Goal: Information Seeking & Learning: Learn about a topic

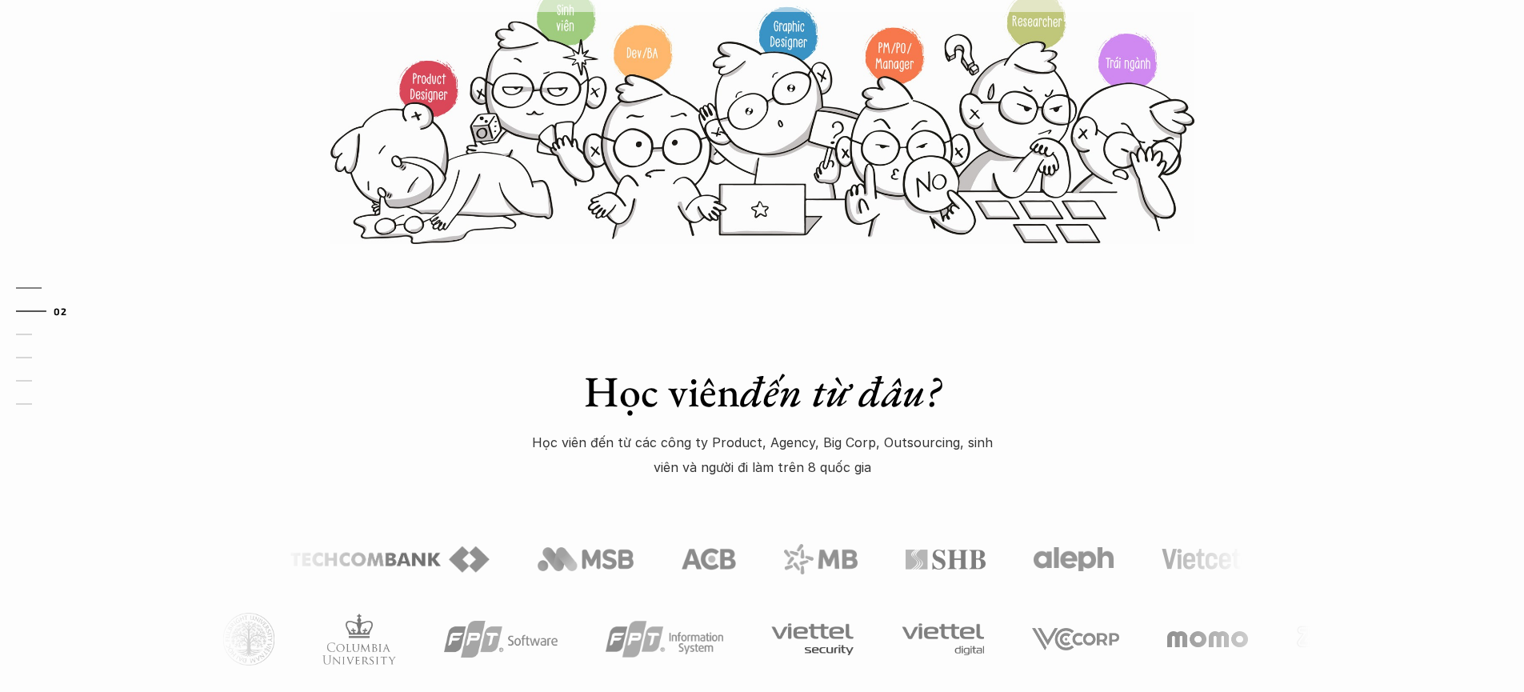
scroll to position [491, 0]
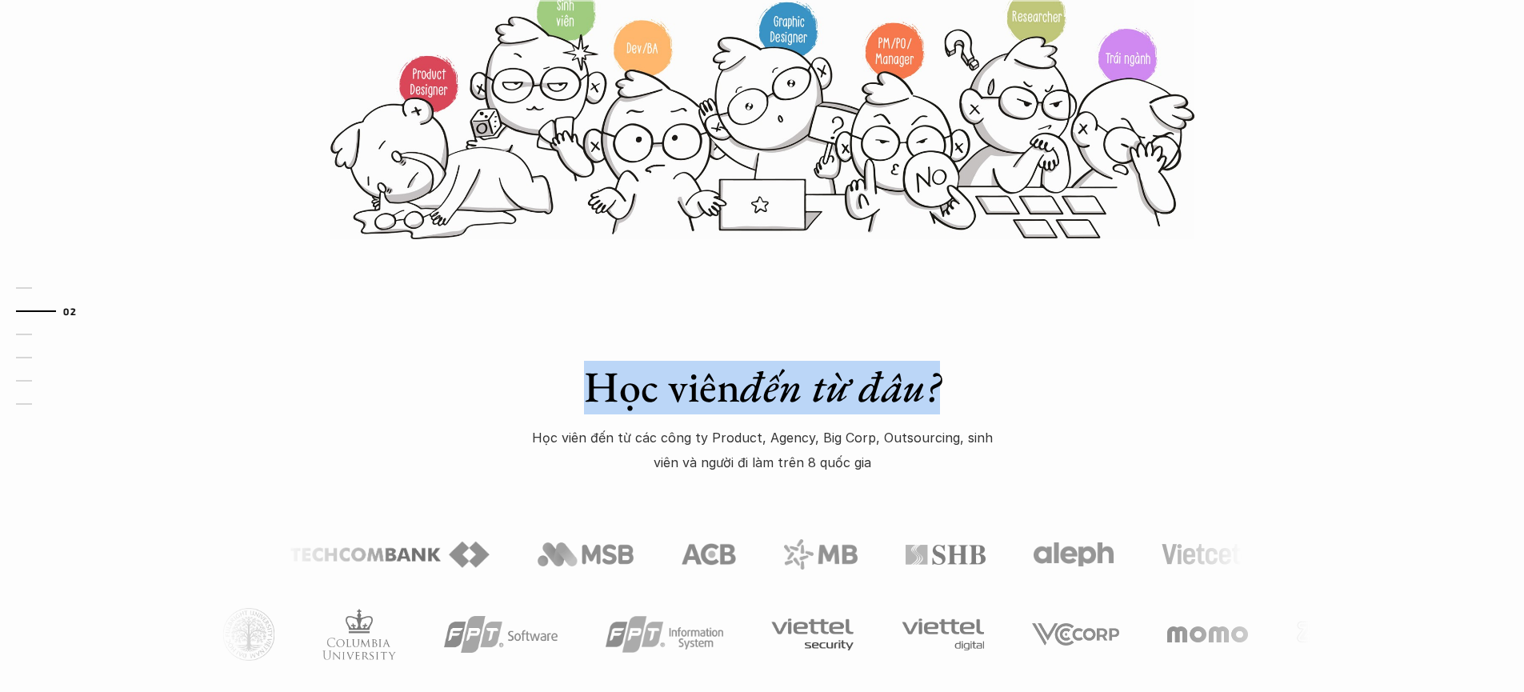
drag, startPoint x: 576, startPoint y: 386, endPoint x: 990, endPoint y: 366, distance: 414.9
click at [998, 362] on h1 "Học viên đến từ đâu?" at bounding box center [762, 387] width 560 height 52
click at [863, 383] on em "đến từ đâu?" at bounding box center [840, 386] width 200 height 56
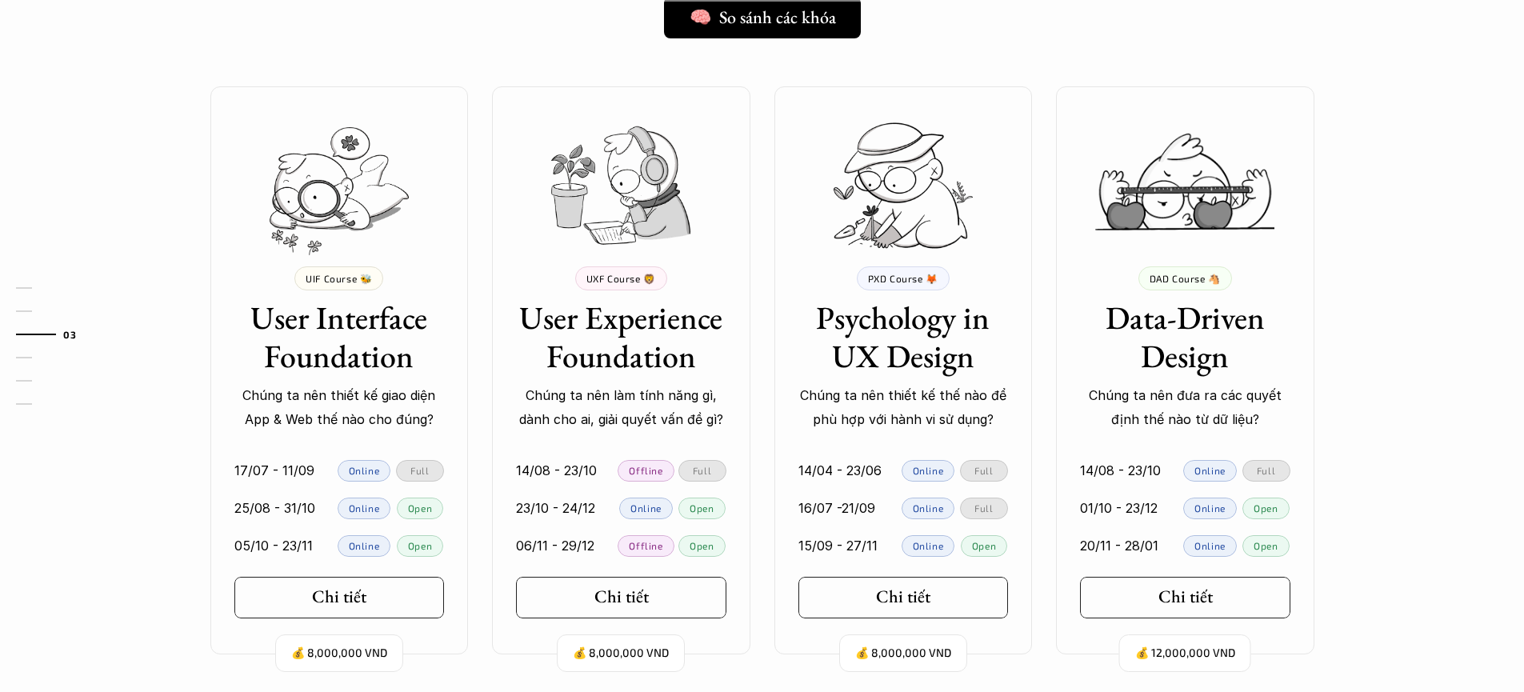
scroll to position [1945, 0]
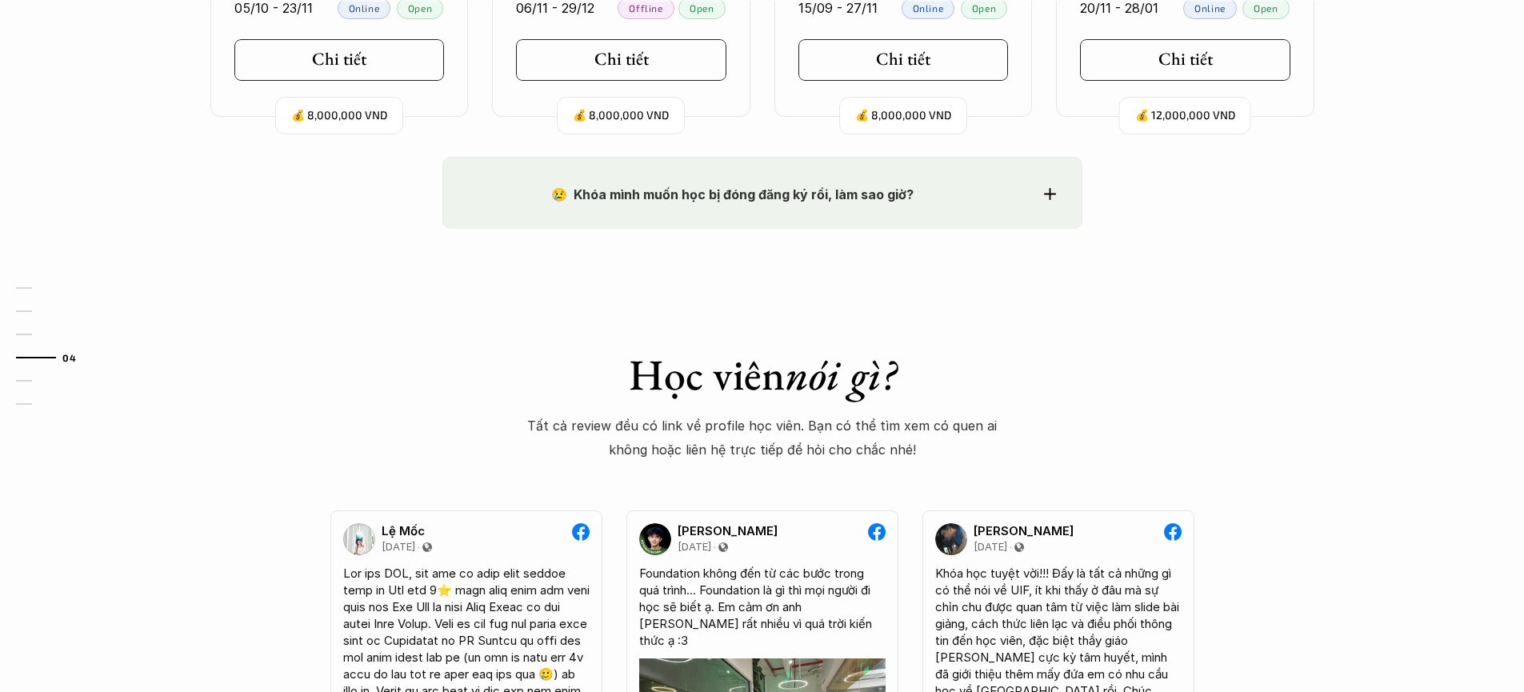
click at [1040, 198] on div "😢 Khóa mình muốn học bị đóng đăng ký rồi, làm sao giờ?" at bounding box center [762, 194] width 587 height 24
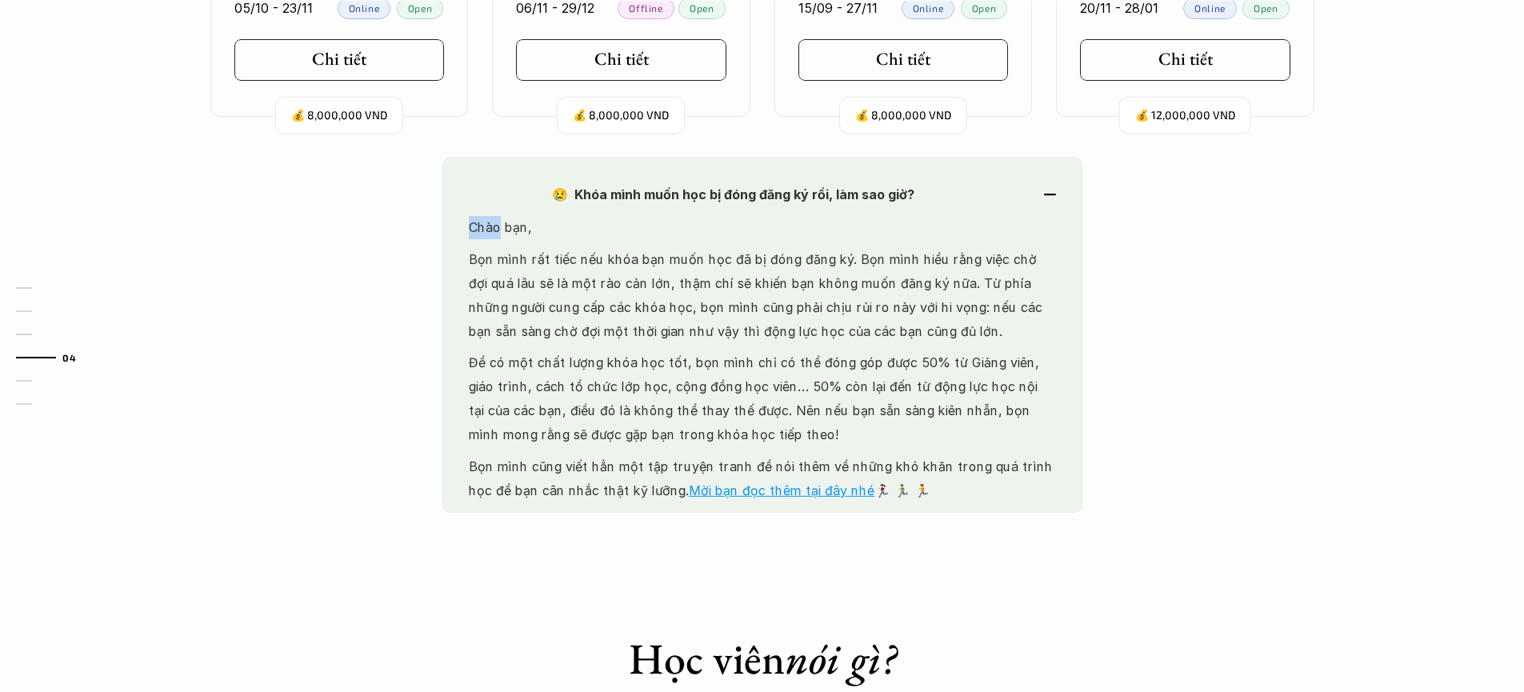
click at [1040, 198] on div "😢 Khóa mình muốn học bị đóng đăng ký rồi, làm sao giờ?" at bounding box center [762, 194] width 587 height 24
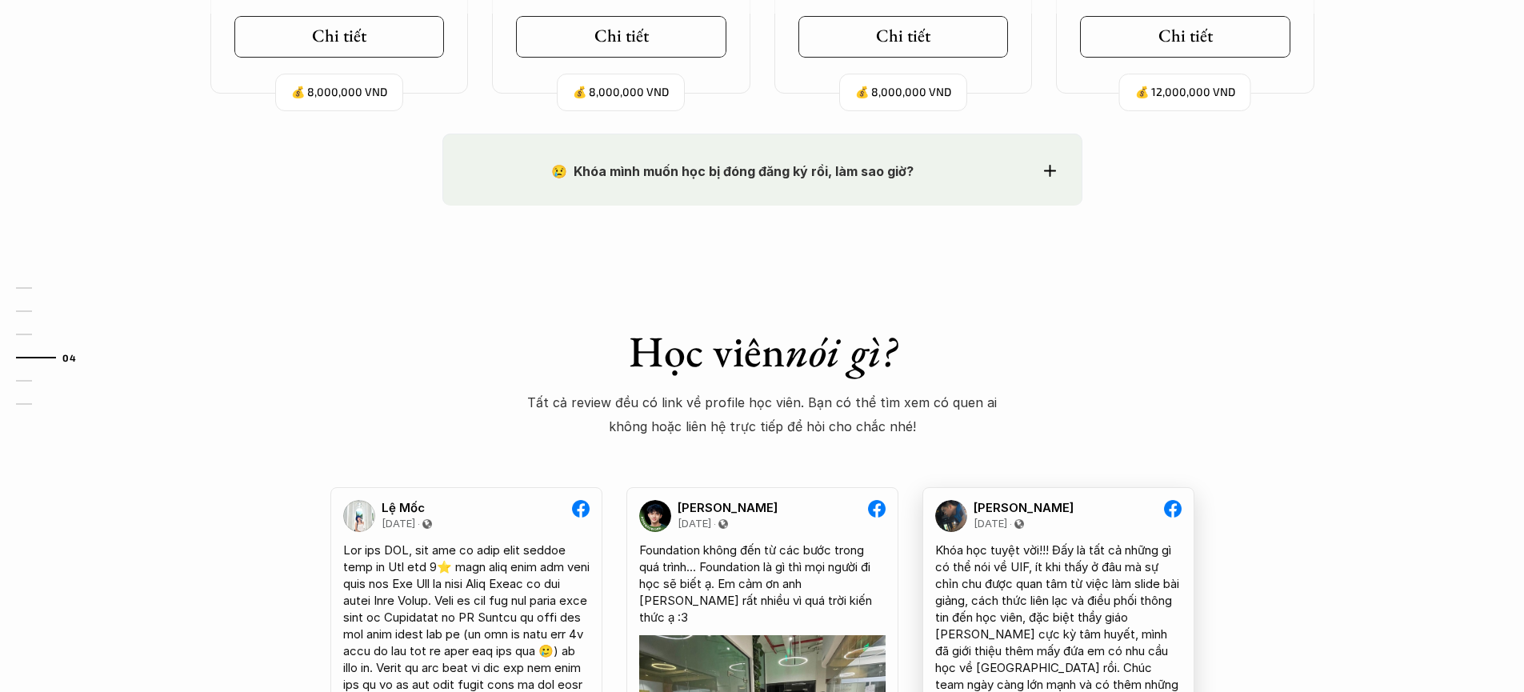
scroll to position [1967, 0]
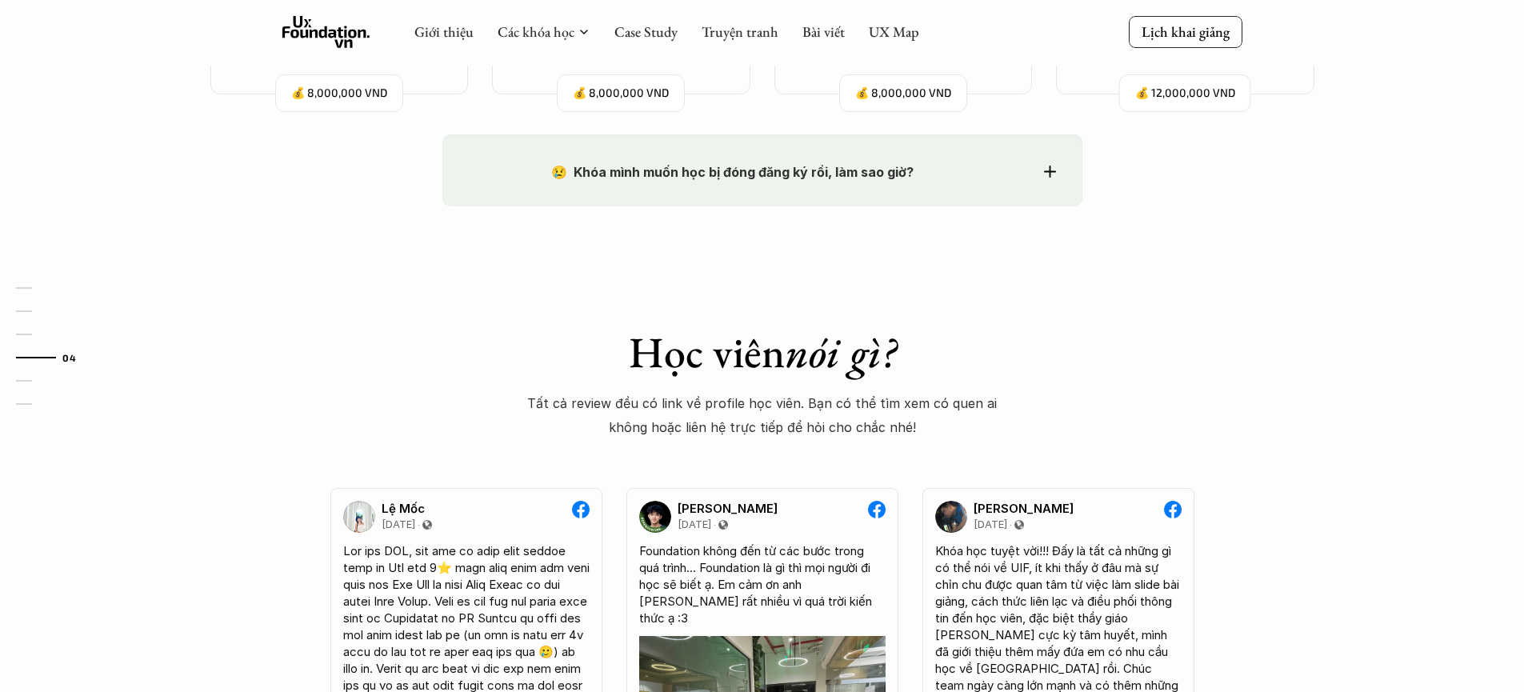
click at [1048, 178] on div "😢 Khóa mình muốn học bị đóng đăng ký rồi, làm sao giờ?" at bounding box center [762, 172] width 587 height 24
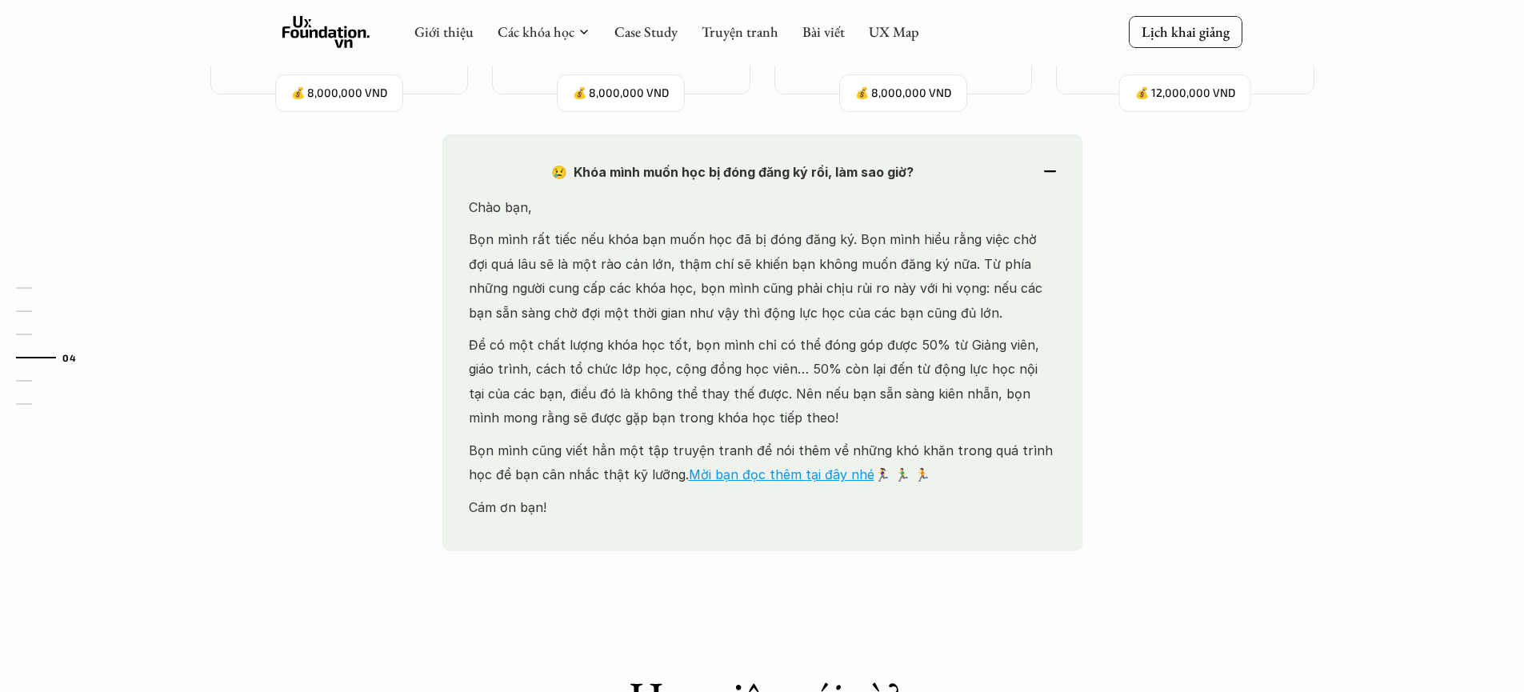
click at [1054, 177] on div "😢 Khóa mình muốn học bị đóng đăng ký rồi, làm sao giờ?" at bounding box center [762, 172] width 587 height 24
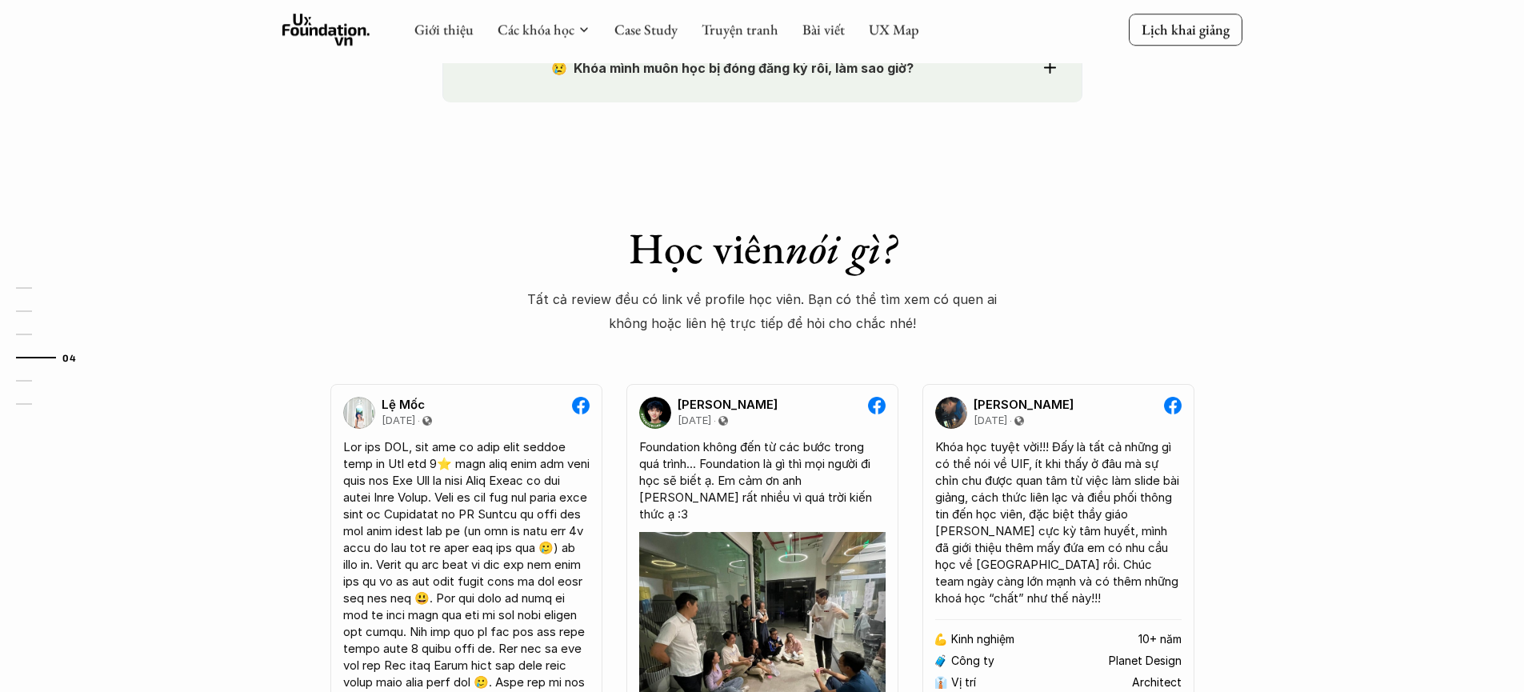
scroll to position [2096, 0]
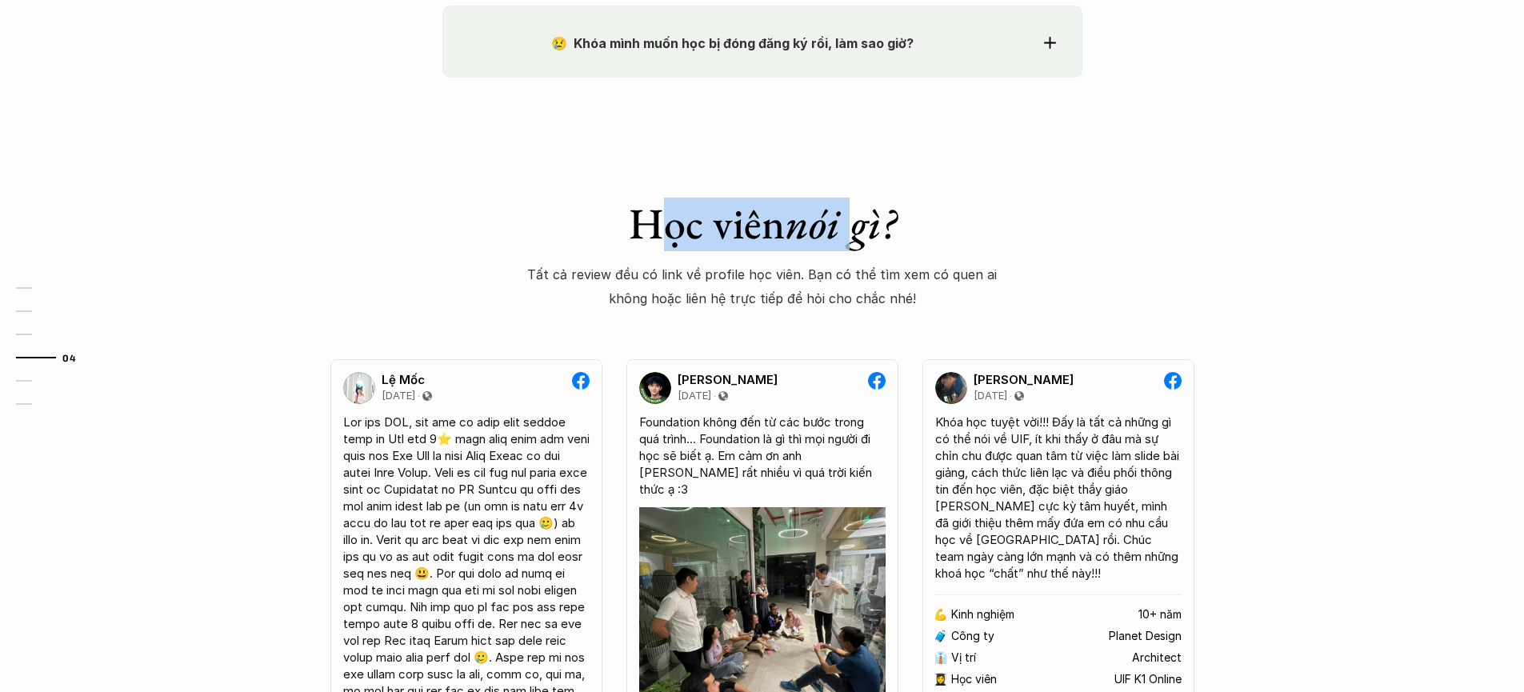
drag, startPoint x: 811, startPoint y: 222, endPoint x: 911, endPoint y: 223, distance: 100.0
click at [888, 223] on h1 "Học viên nói gì?" at bounding box center [762, 224] width 470 height 52
click at [776, 279] on p "Tất cả review đều có link về profile học viên. Bạn có thể tìm xem có quen ai kh…" at bounding box center [762, 286] width 470 height 49
click at [751, 290] on p "Tất cả review đều có link về profile học viên. Bạn có thể tìm xem có quen ai kh…" at bounding box center [762, 286] width 470 height 49
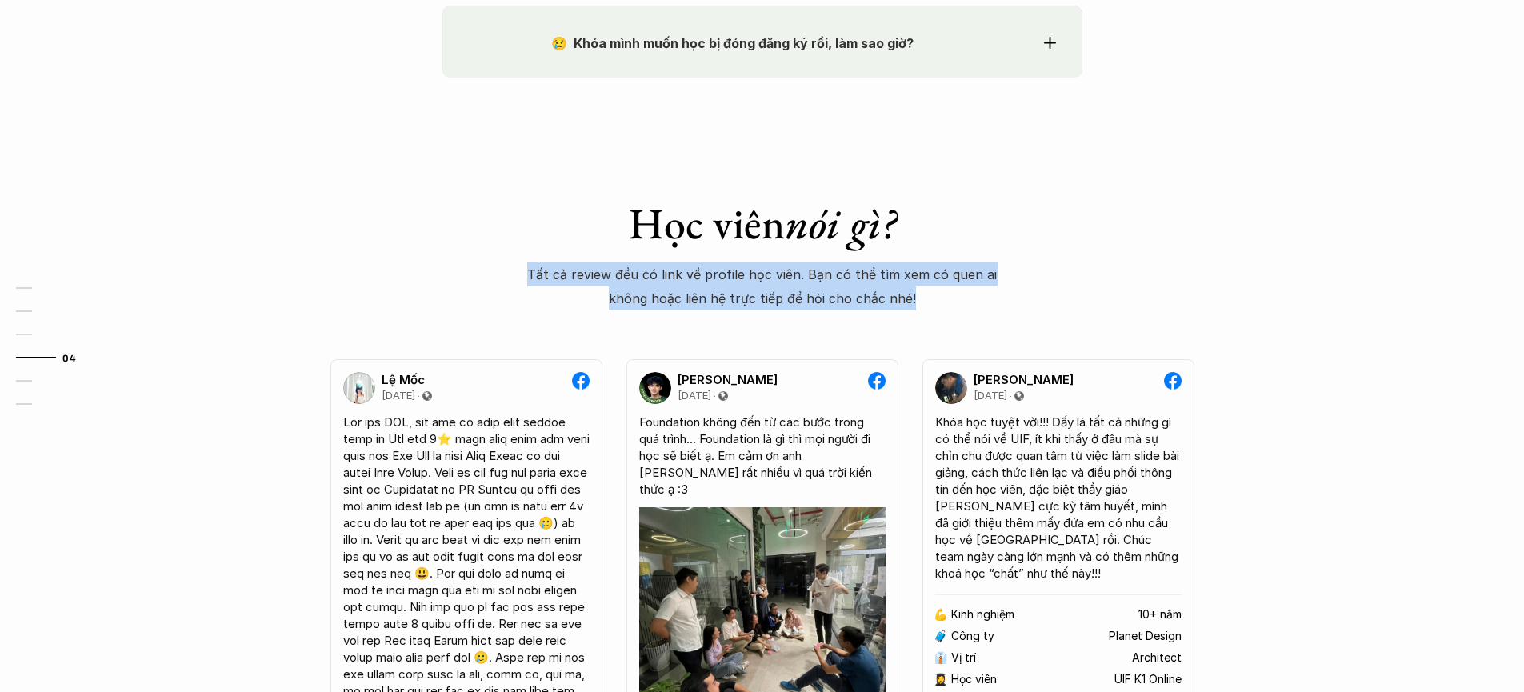
click at [751, 290] on p "Tất cả review đều có link về profile học viên. Bạn có thể tìm xem có quen ai kh…" at bounding box center [762, 286] width 470 height 49
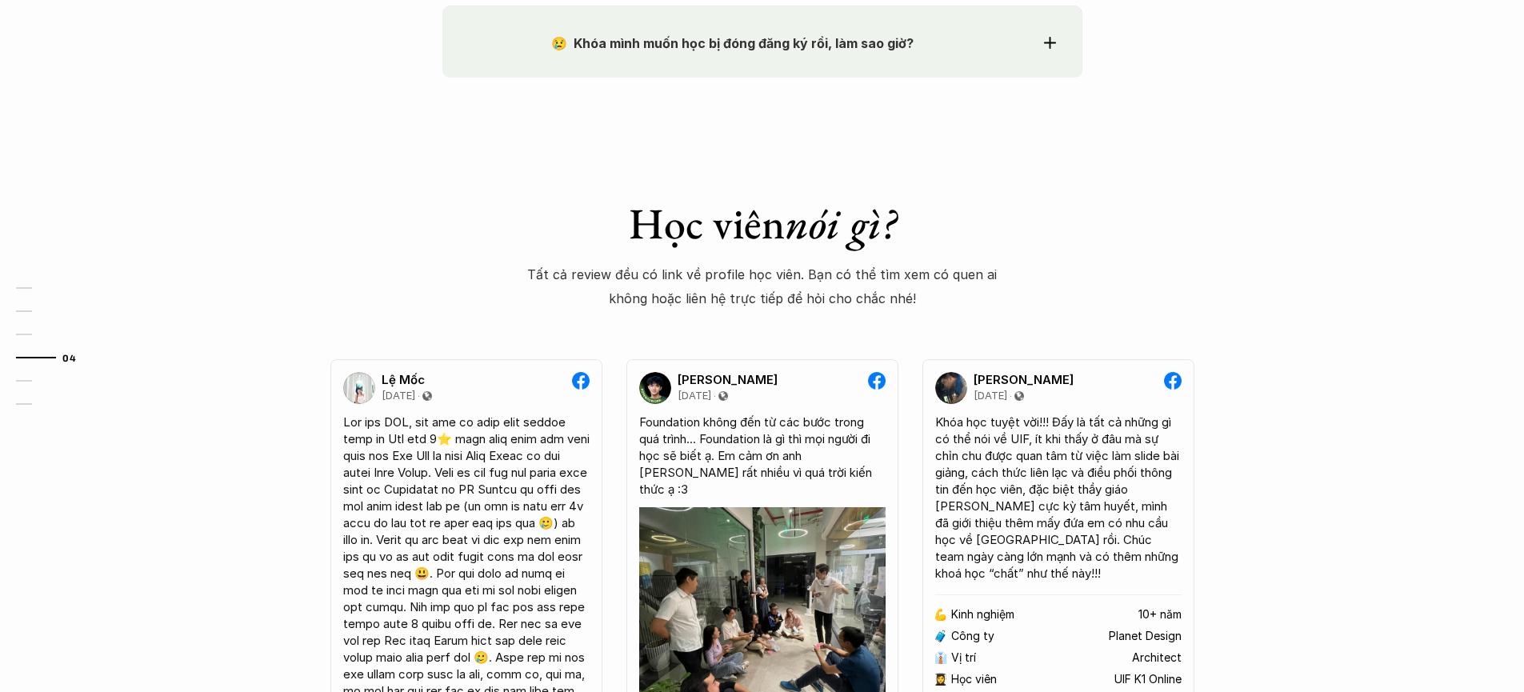
click at [863, 274] on p "Tất cả review đều có link về profile học viên. Bạn có thể tìm xem có quen ai kh…" at bounding box center [762, 286] width 470 height 49
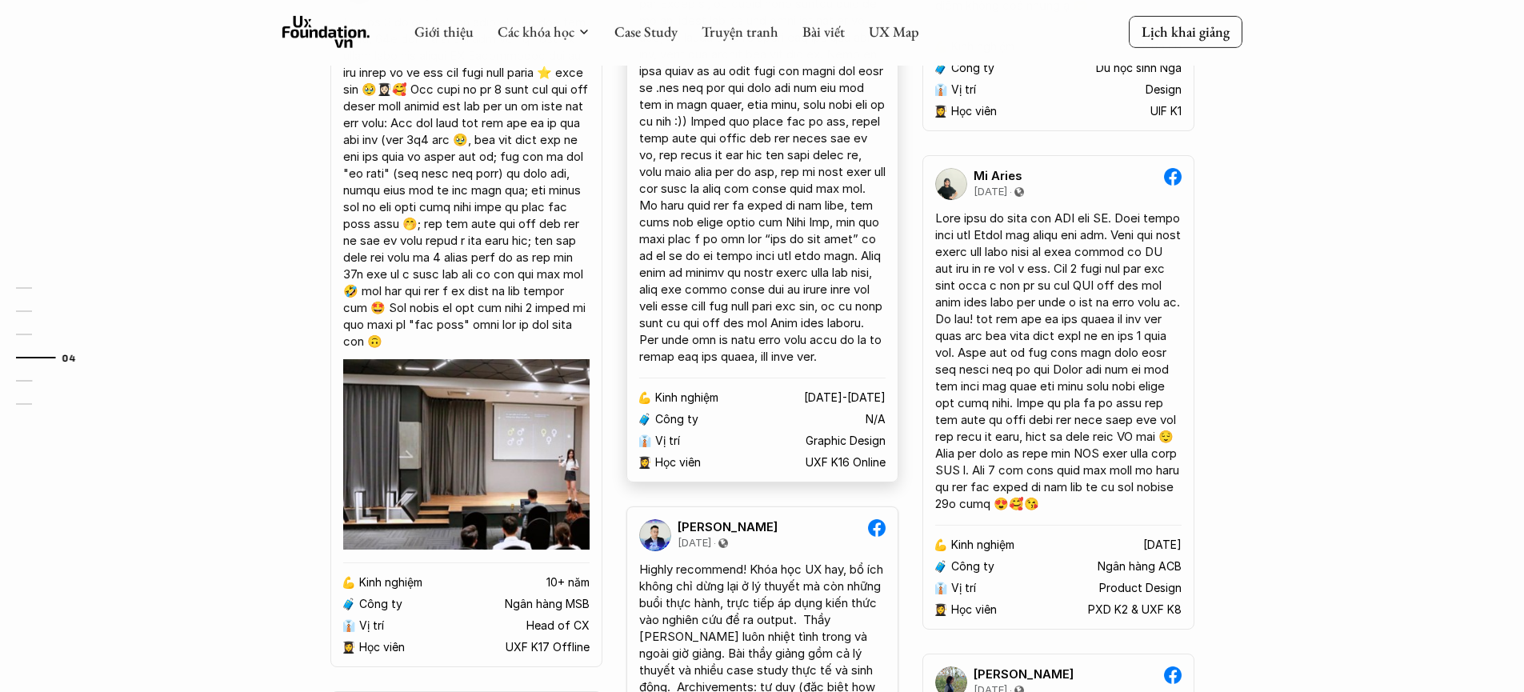
scroll to position [3299, 0]
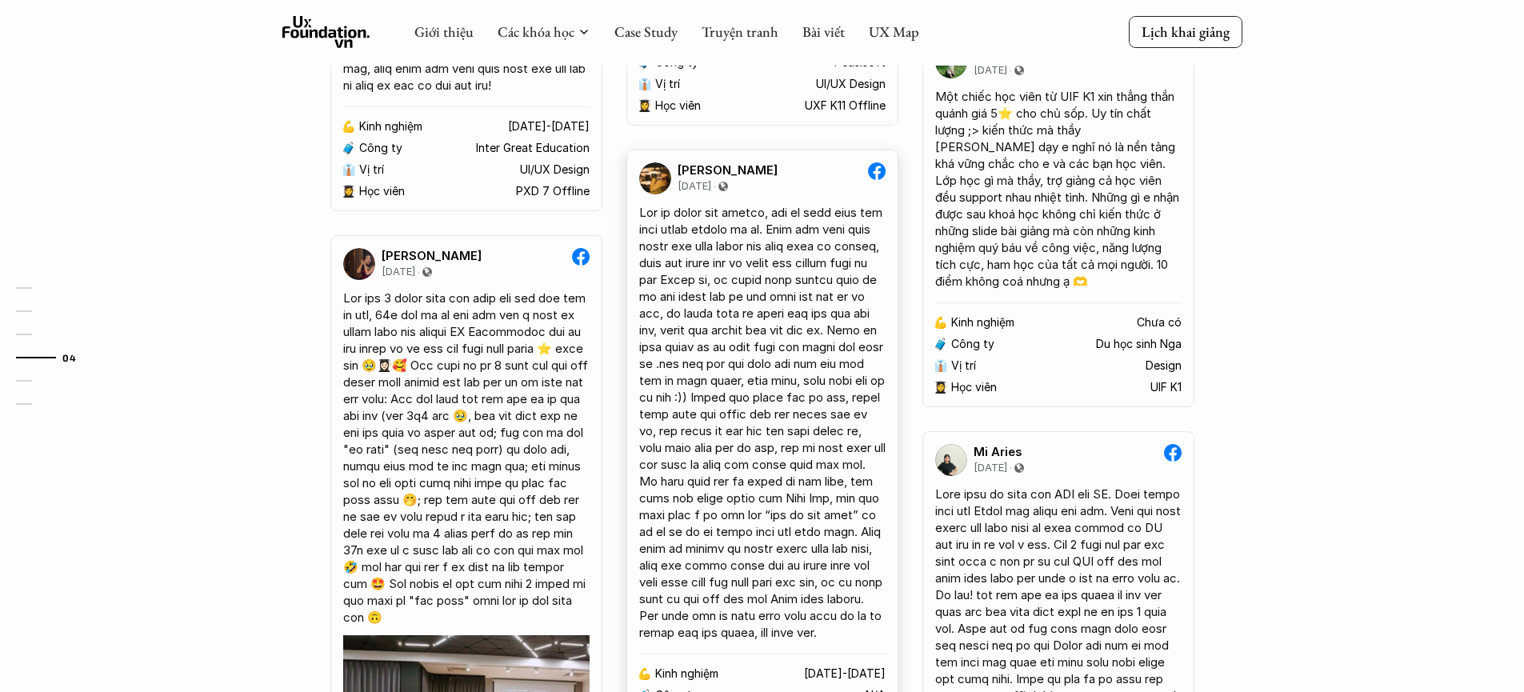
scroll to position [2785, 0]
click at [352, 329] on div at bounding box center [466, 458] width 246 height 336
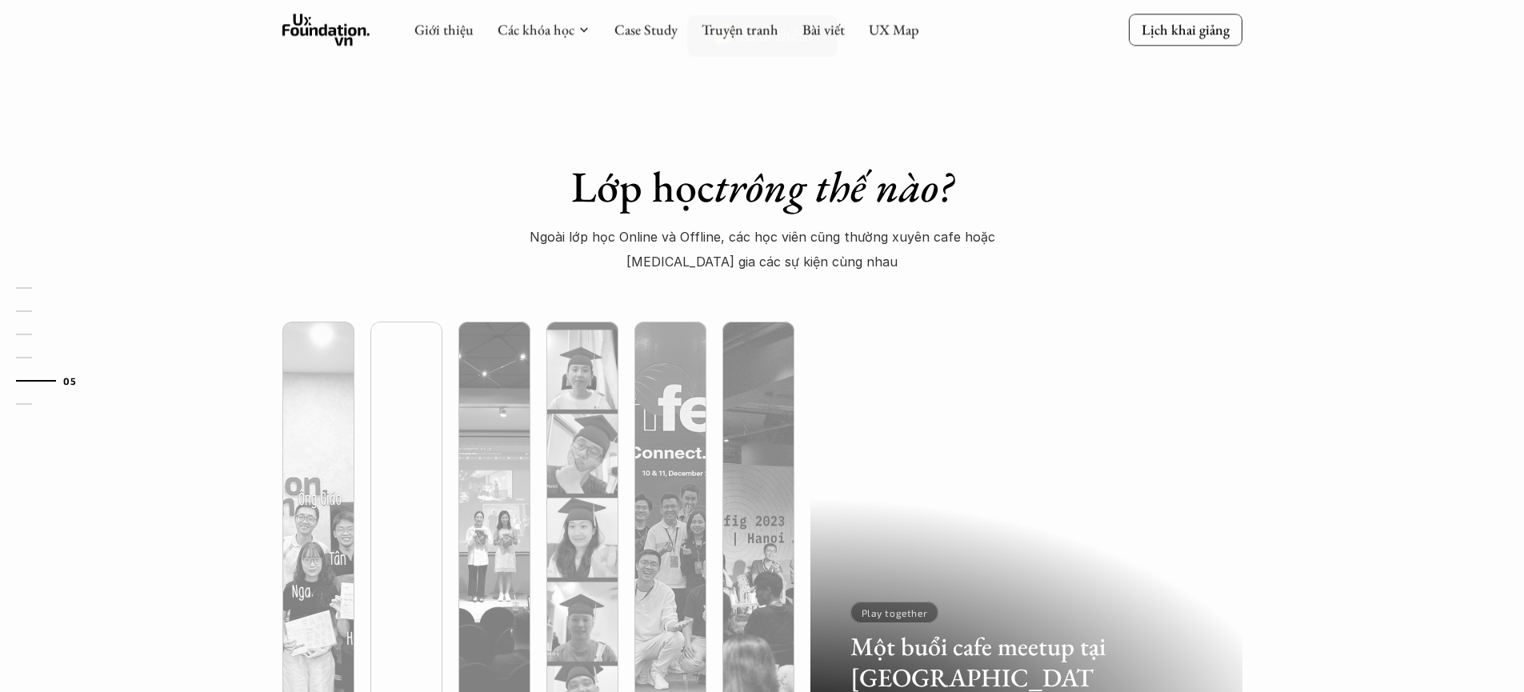
scroll to position [4329, 0]
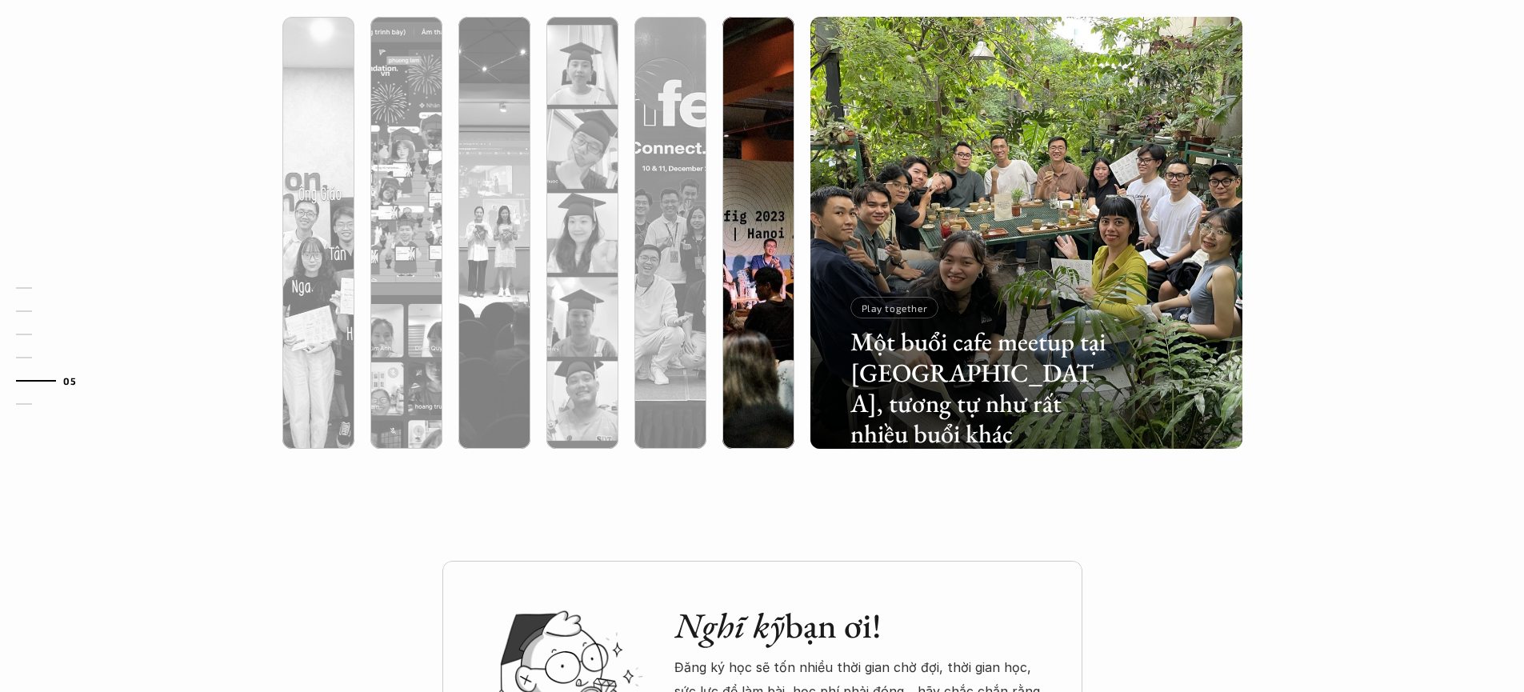
click at [794, 258] on div at bounding box center [758, 233] width 88 height 432
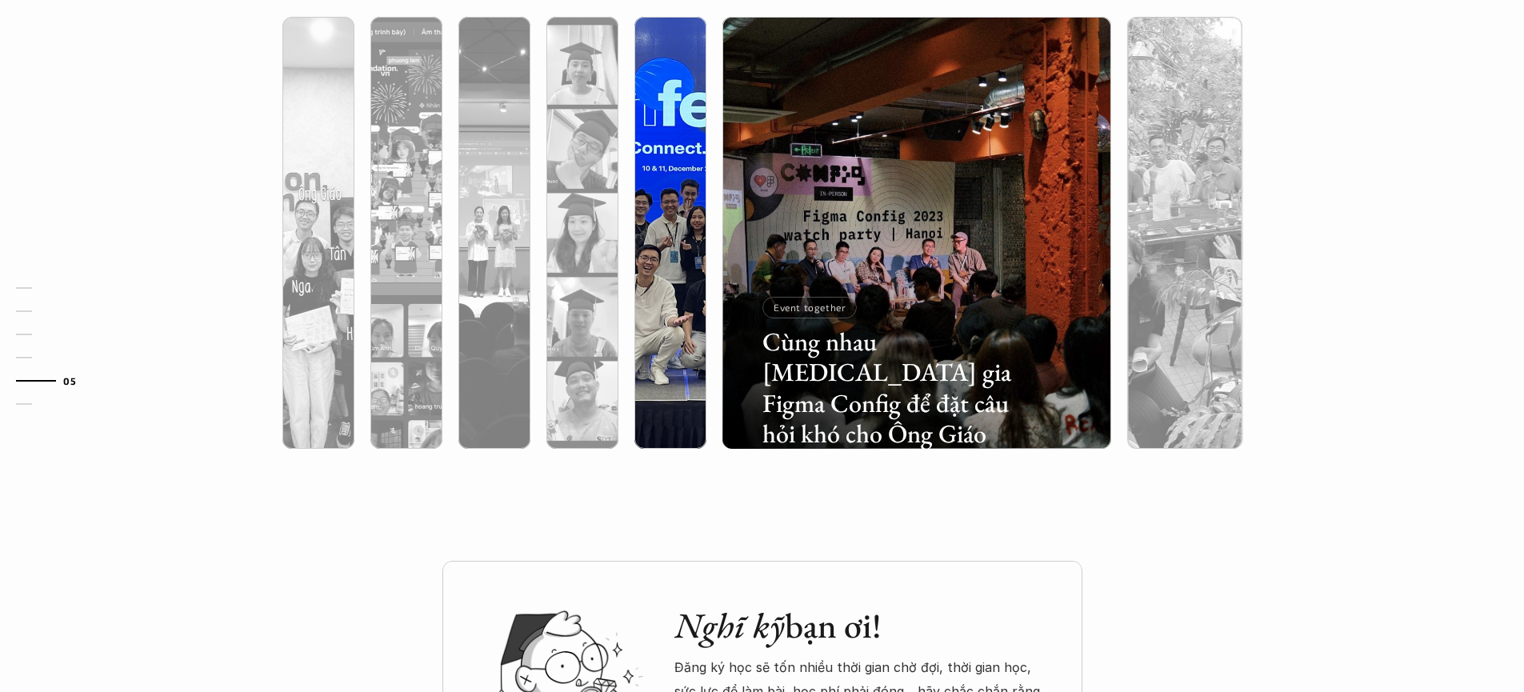
click at [666, 266] on div at bounding box center [670, 318] width 72 height 261
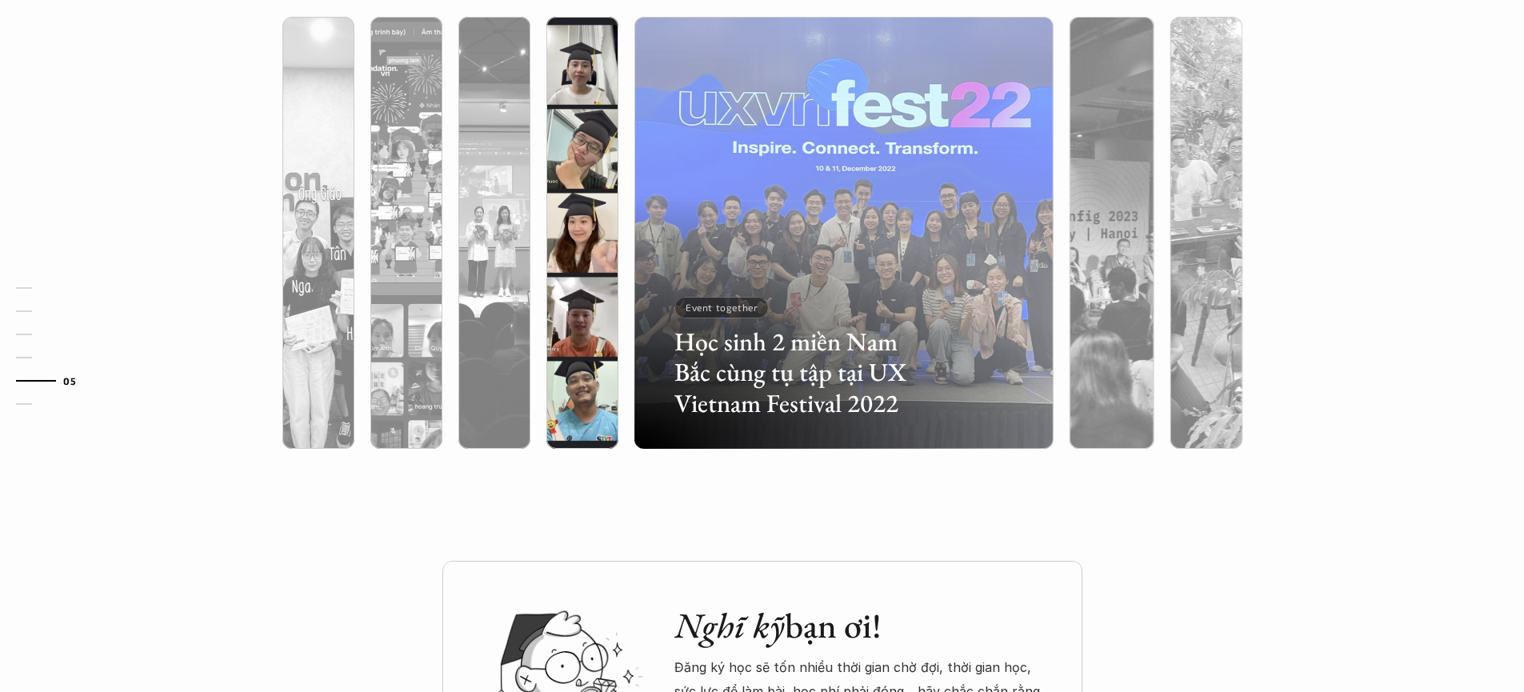
click at [555, 280] on div at bounding box center [582, 318] width 72 height 261
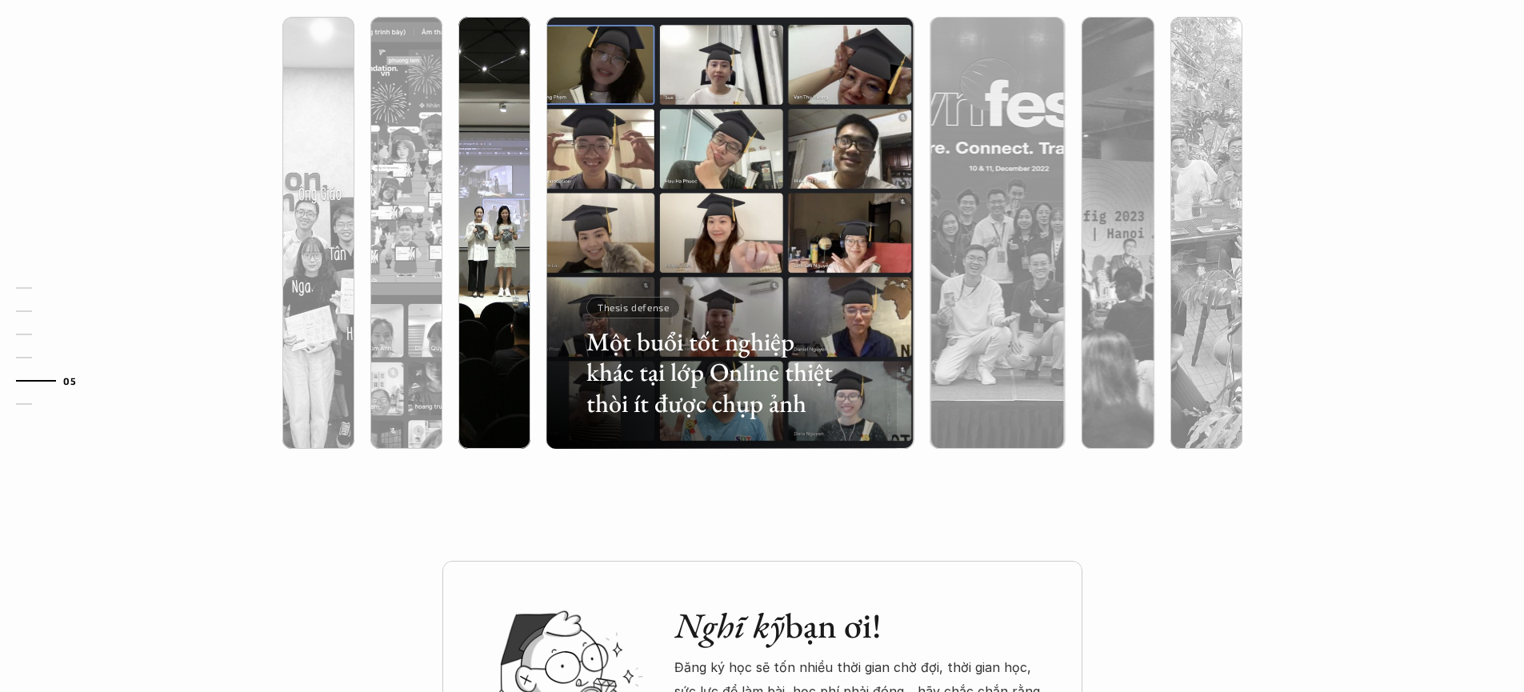
click at [486, 282] on div at bounding box center [494, 318] width 72 height 261
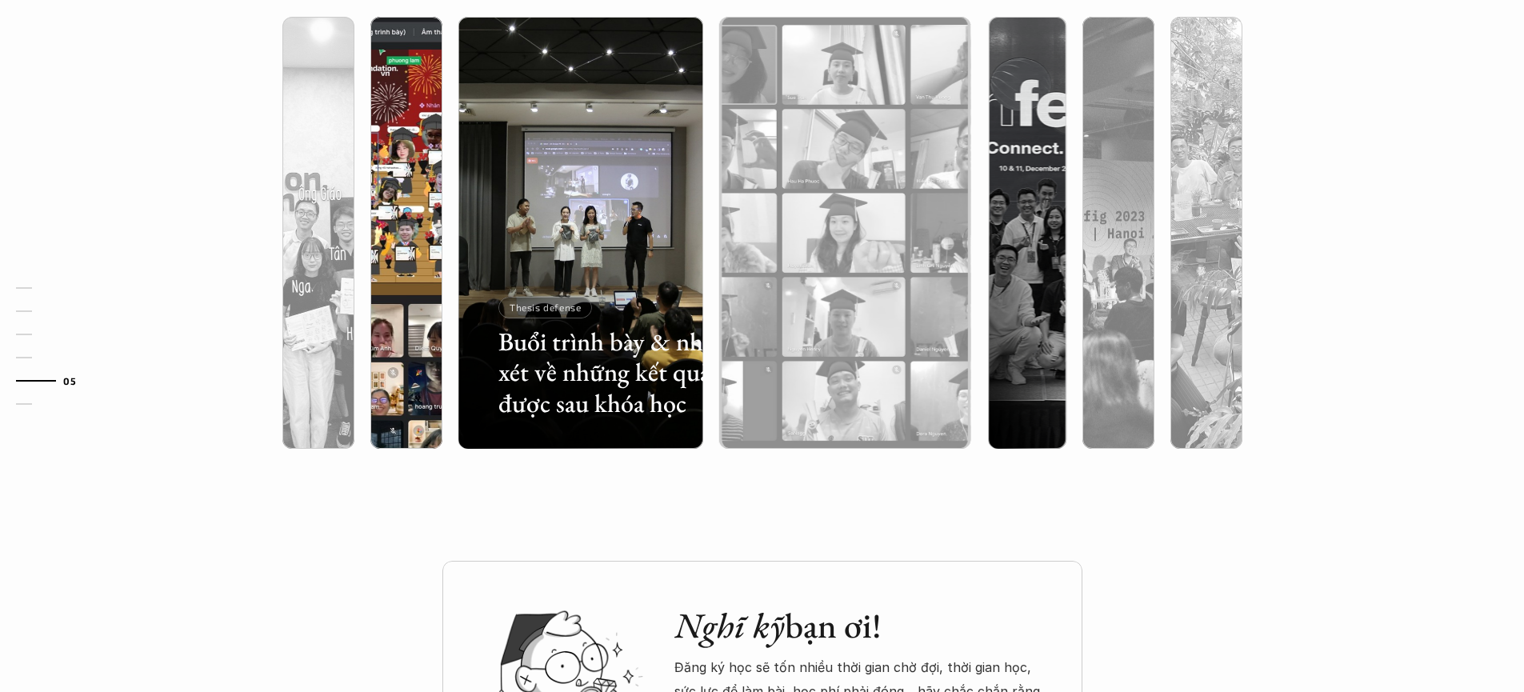
click at [405, 287] on div at bounding box center [406, 318] width 72 height 261
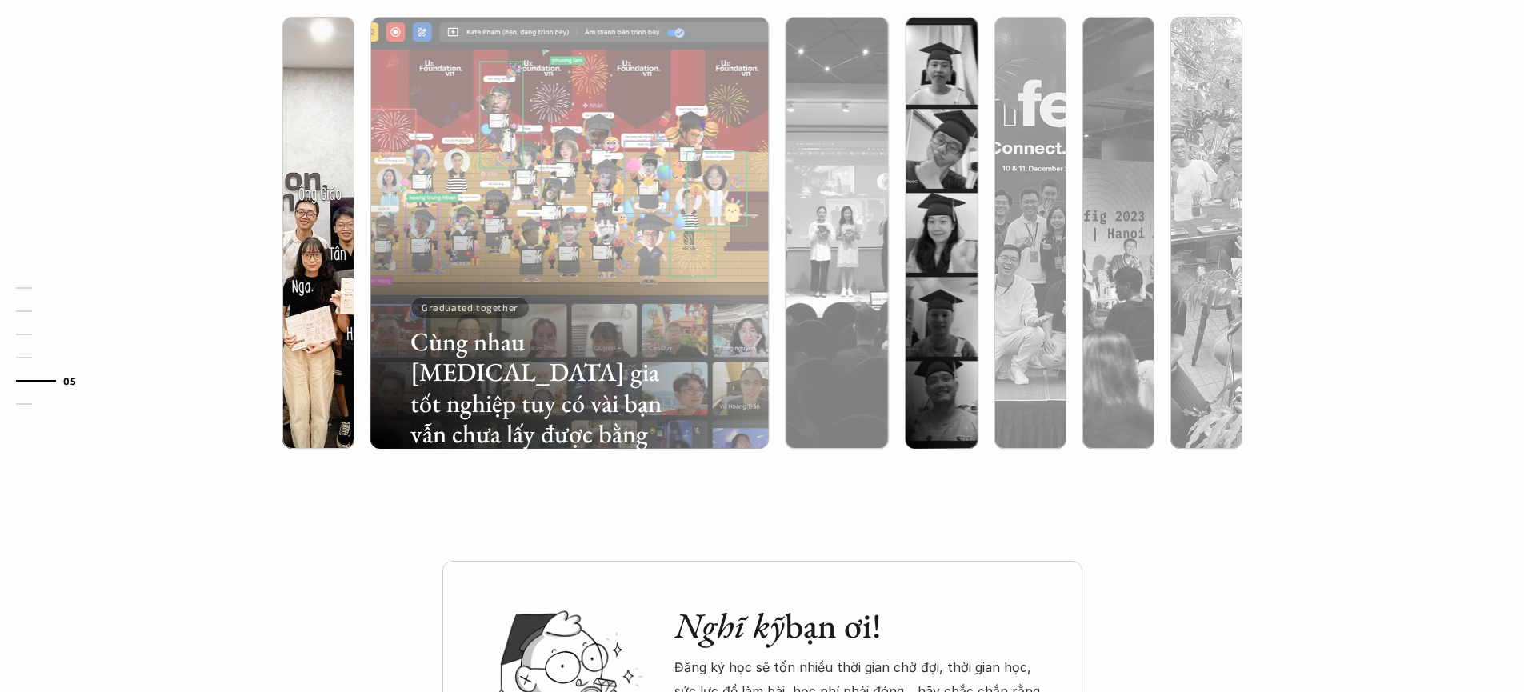
click at [322, 302] on div at bounding box center [451, 355] width 258 height 116
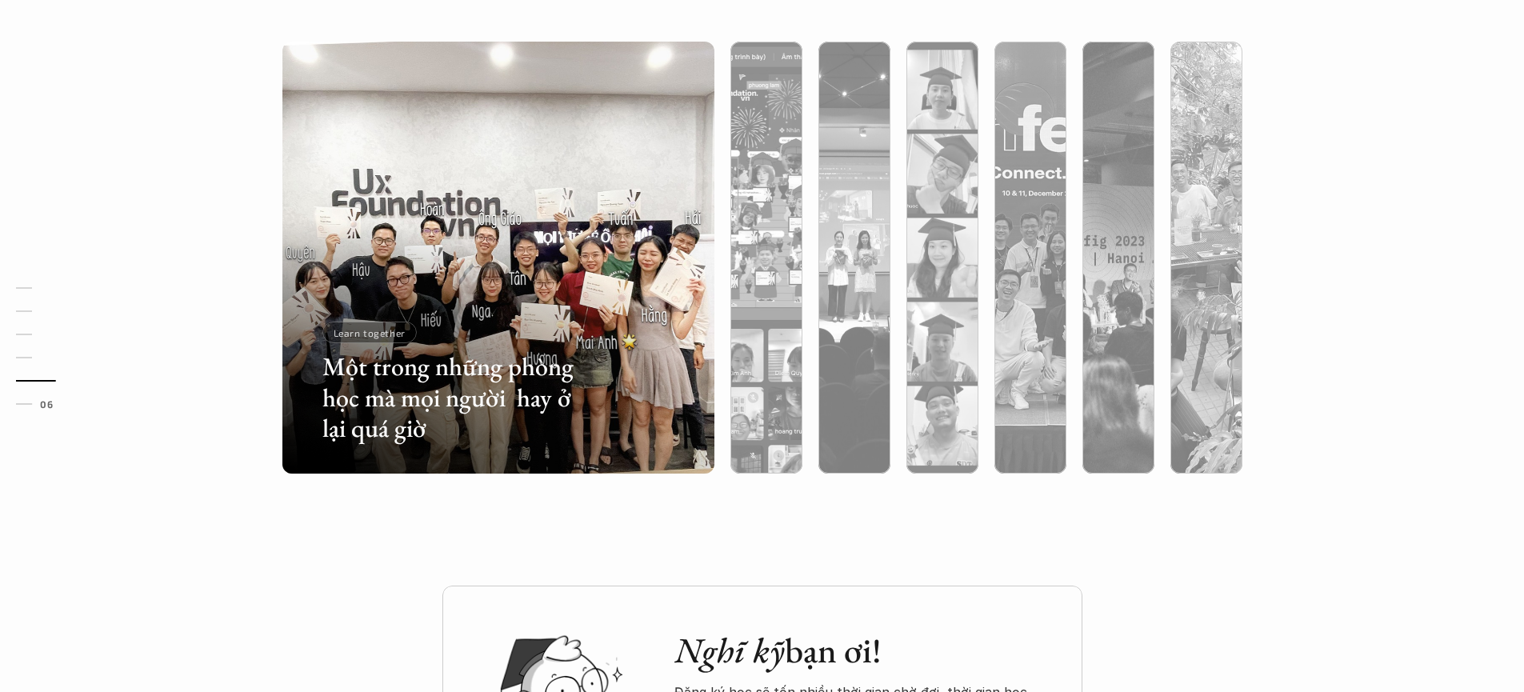
scroll to position [4904, 0]
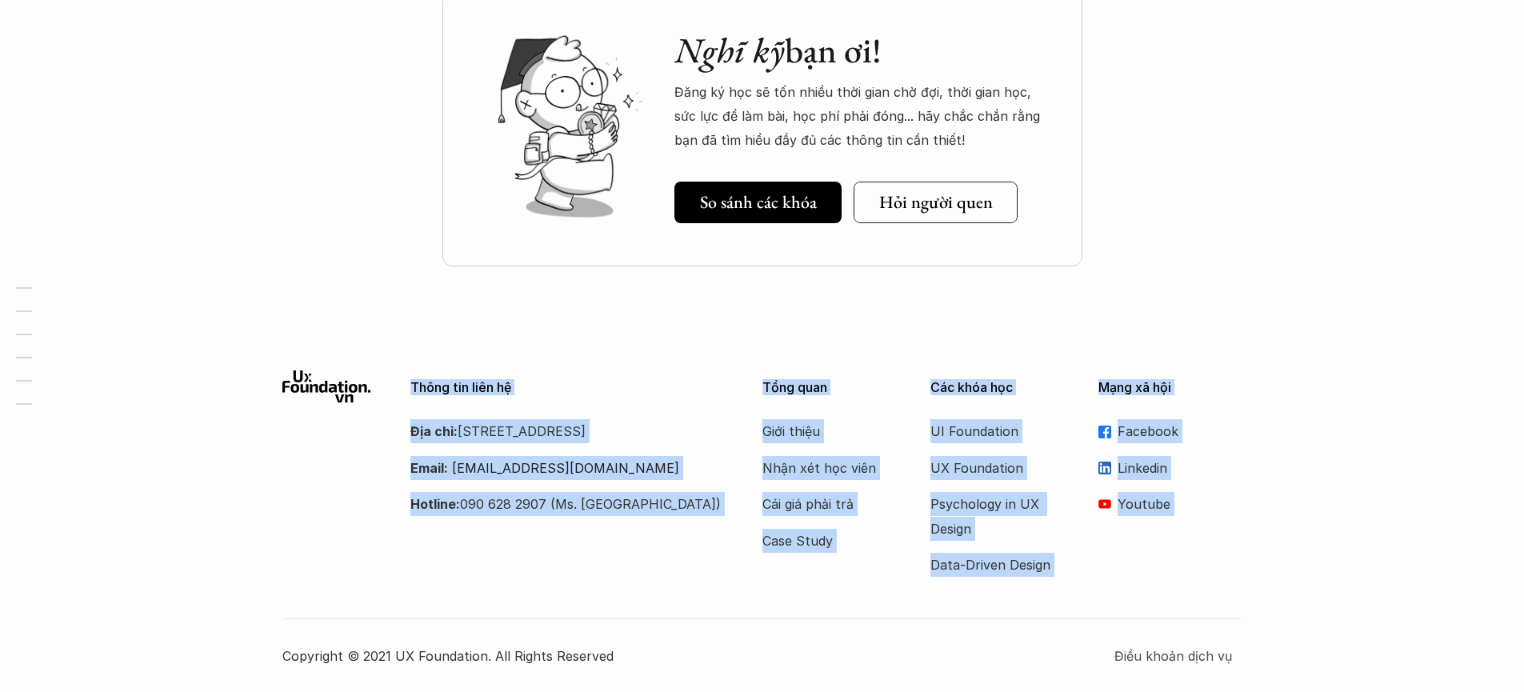
drag, startPoint x: 273, startPoint y: 374, endPoint x: 1294, endPoint y: 543, distance: 1035.5
click at [1360, 610] on div "Thông tin liên hệ Địa chỉ: [STREET_ADDRESS] Email: [EMAIL_ADDRESS][DOMAIN_NAME]…" at bounding box center [762, 519] width 1524 height 346
click at [1214, 489] on div "Facebook Linkedin Youtube" at bounding box center [1170, 467] width 144 height 97
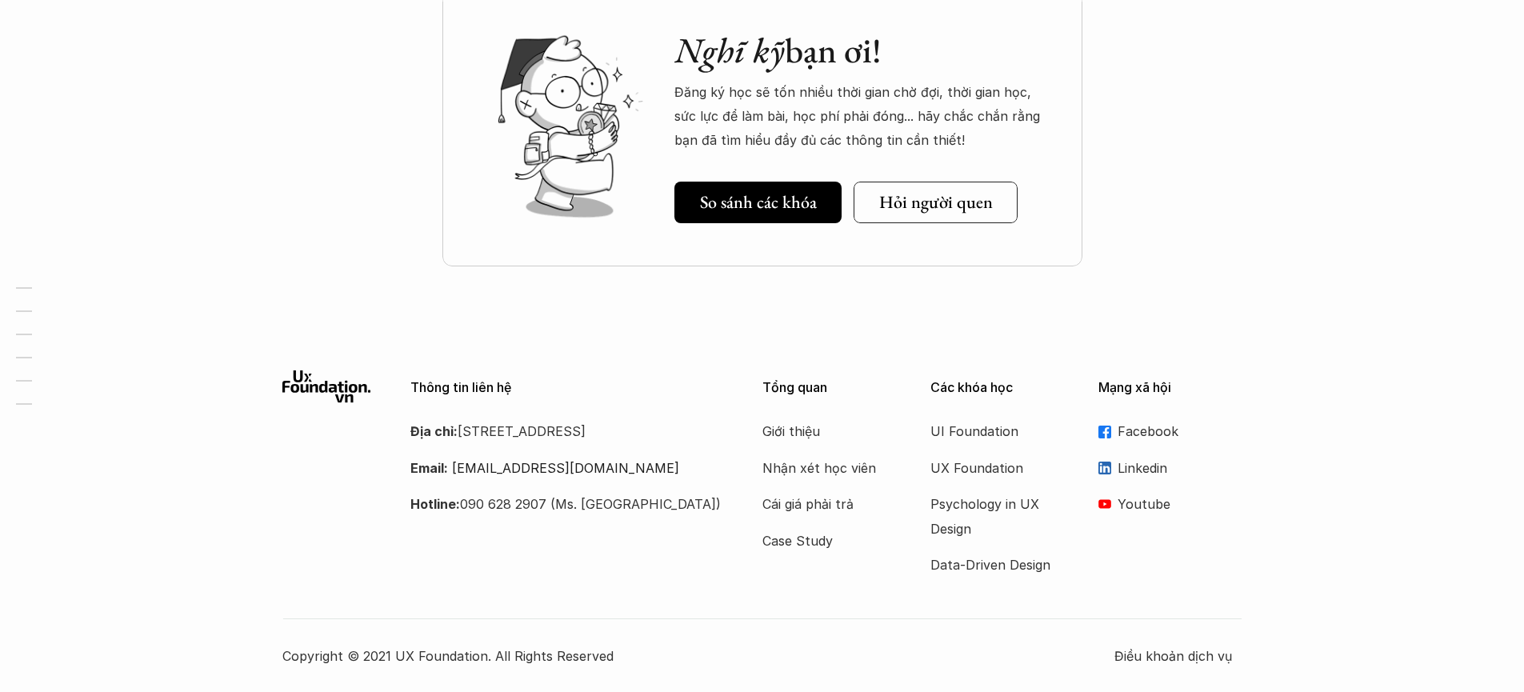
click at [1186, 131] on div "Nghĩ kỹ bạn ơi! Đăng ký học sẽ tốn nhiều thời gian chờ đợi, thời gian học, sức …" at bounding box center [762, 166] width 1524 height 361
